Goal: Task Accomplishment & Management: Complete application form

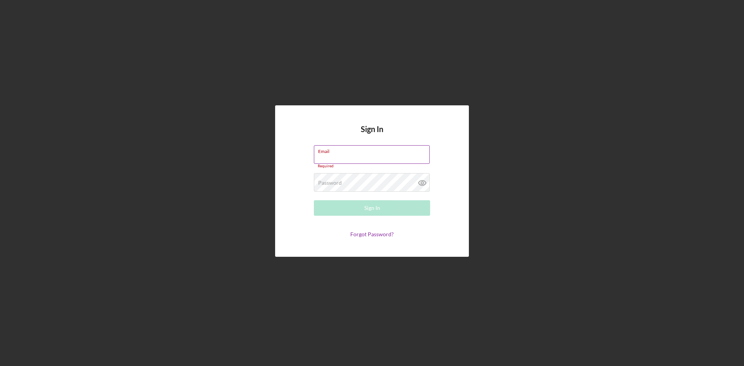
click at [336, 155] on div "Email Required" at bounding box center [372, 156] width 116 height 23
type input "[EMAIL_ADDRESS][DOMAIN_NAME]"
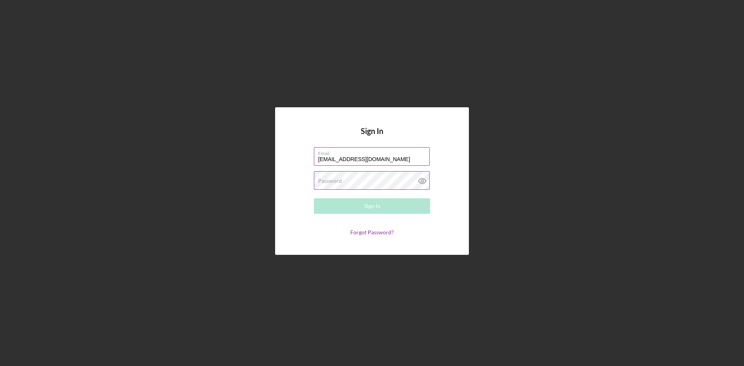
click at [359, 179] on div "Password Required" at bounding box center [372, 180] width 116 height 19
click at [365, 206] on div "Sign In" at bounding box center [372, 205] width 16 height 15
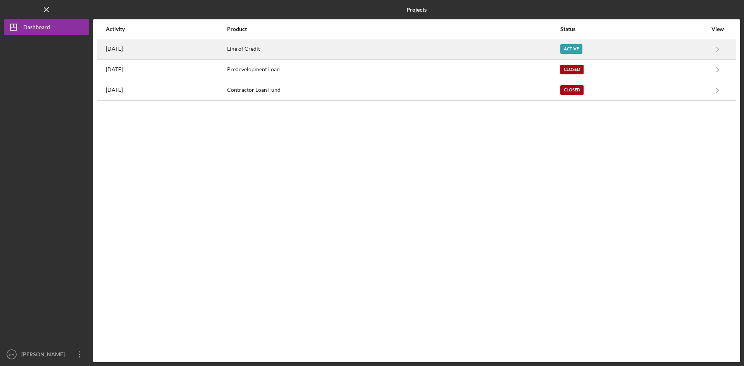
click at [285, 50] on div "Line of Credit" at bounding box center [393, 49] width 332 height 19
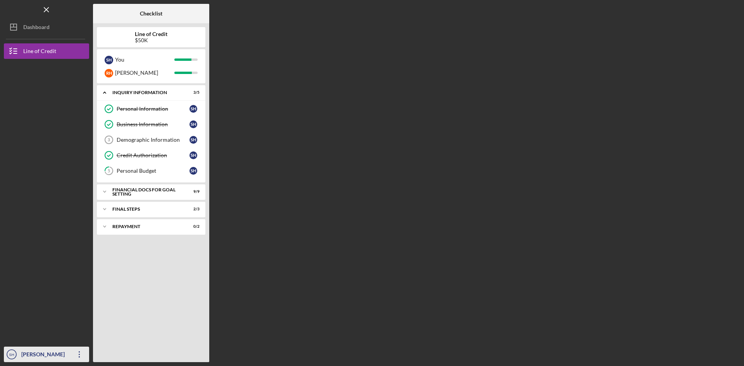
click at [47, 351] on div "[PERSON_NAME]" at bounding box center [44, 355] width 50 height 17
click at [143, 168] on div "Personal Budget" at bounding box center [153, 171] width 73 height 6
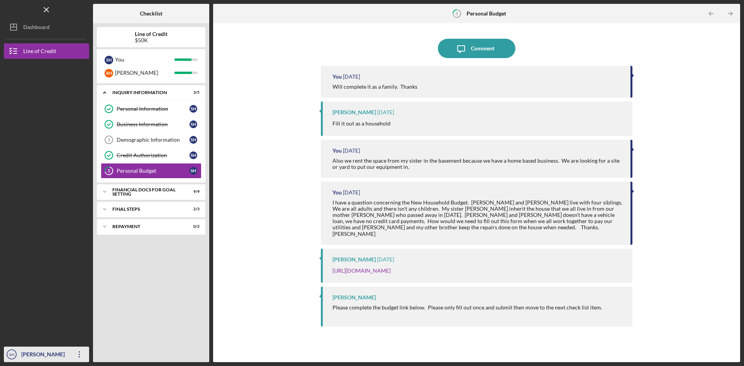
click at [30, 352] on div "[PERSON_NAME]" at bounding box center [44, 355] width 50 height 17
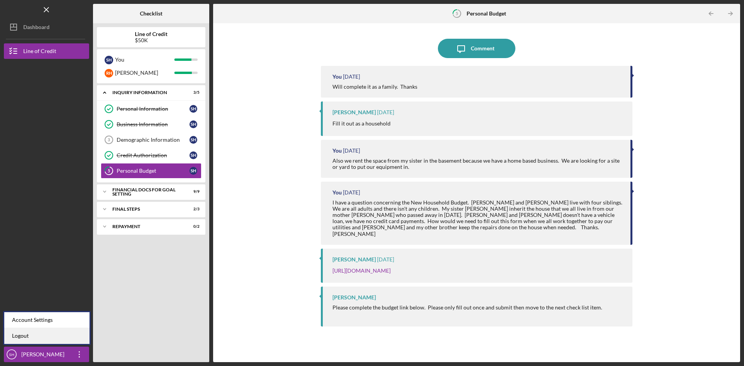
click at [22, 337] on link "Logout" at bounding box center [46, 336] width 85 height 16
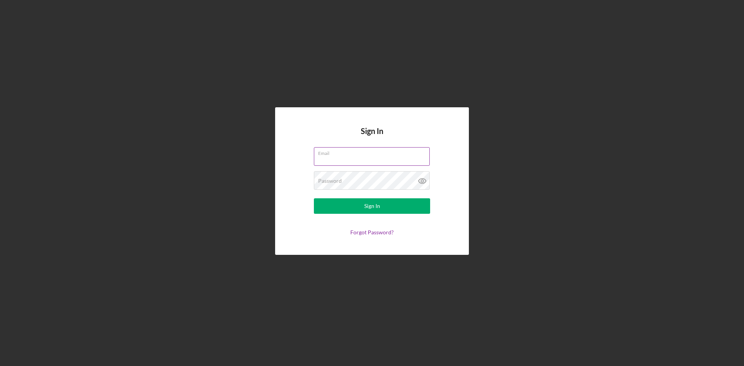
click at [334, 158] on input "Email" at bounding box center [372, 156] width 116 height 19
type input "h"
type input "[EMAIL_ADDRESS][DOMAIN_NAME]"
click at [350, 179] on div "Password Required" at bounding box center [372, 180] width 116 height 19
click at [372, 206] on div "Sign In" at bounding box center [372, 205] width 16 height 15
